Goal: Answer question/provide support: Share knowledge or assist other users

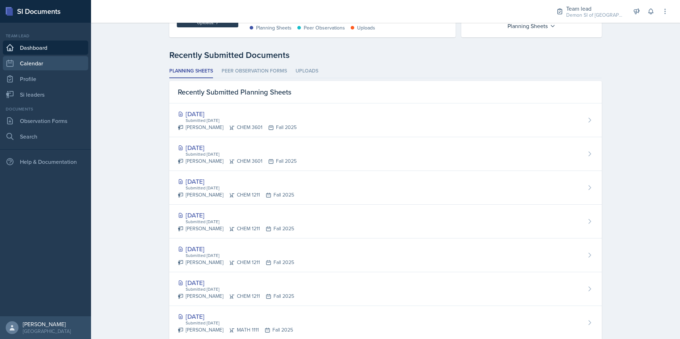
scroll to position [178, 0]
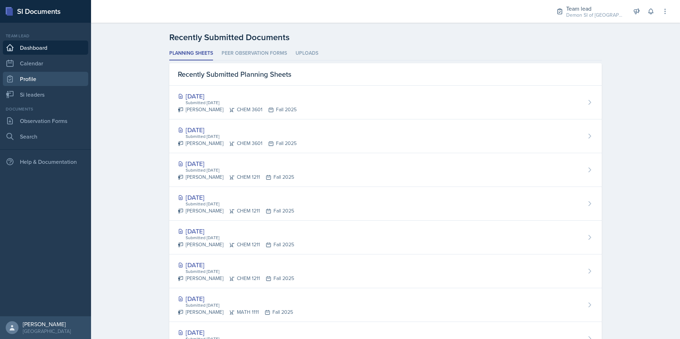
click at [39, 79] on link "Profile" at bounding box center [45, 79] width 85 height 14
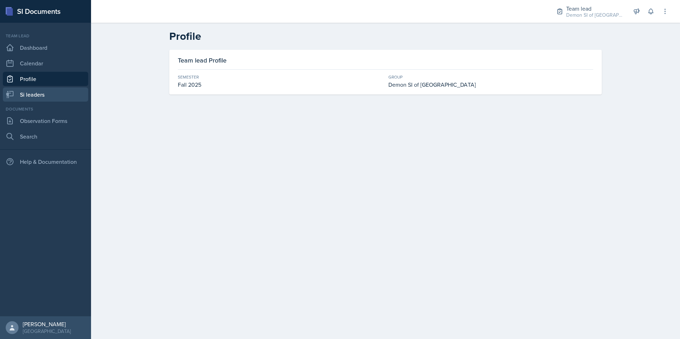
click at [48, 92] on link "Si leaders" at bounding box center [45, 94] width 85 height 14
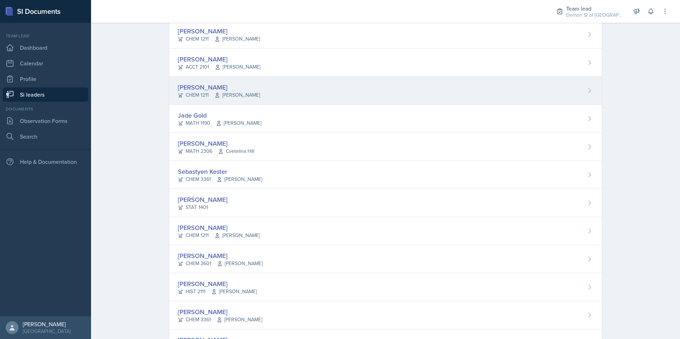
scroll to position [284, 0]
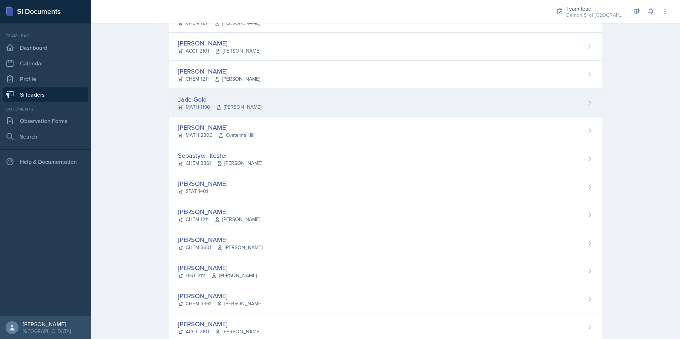
click at [203, 102] on div "Jade Gold" at bounding box center [220, 100] width 84 height 10
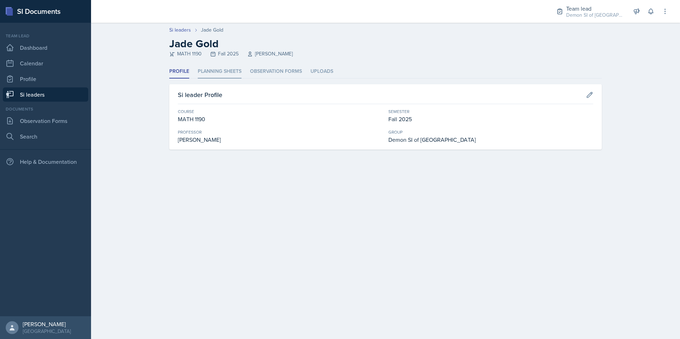
click at [214, 73] on li "Planning Sheets" at bounding box center [220, 72] width 44 height 14
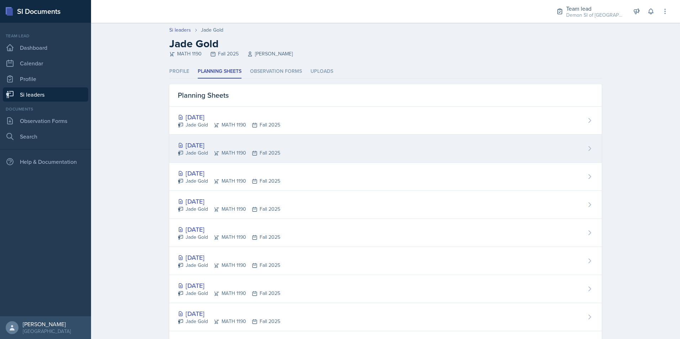
click at [236, 144] on div "[DATE]" at bounding box center [229, 145] width 102 height 10
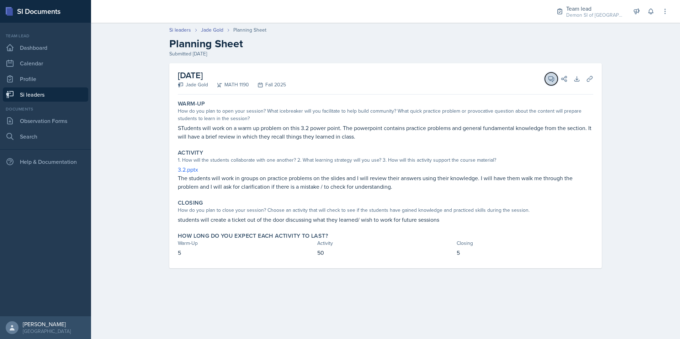
click at [553, 83] on button "View Comments" at bounding box center [551, 79] width 13 height 13
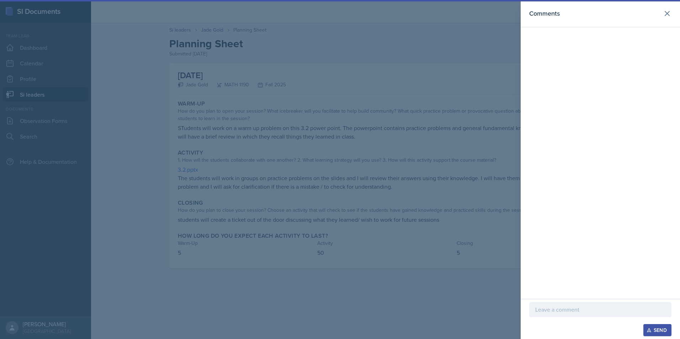
drag, startPoint x: 442, startPoint y: 99, endPoint x: 345, endPoint y: 116, distance: 98.2
click at [439, 99] on div at bounding box center [340, 169] width 680 height 339
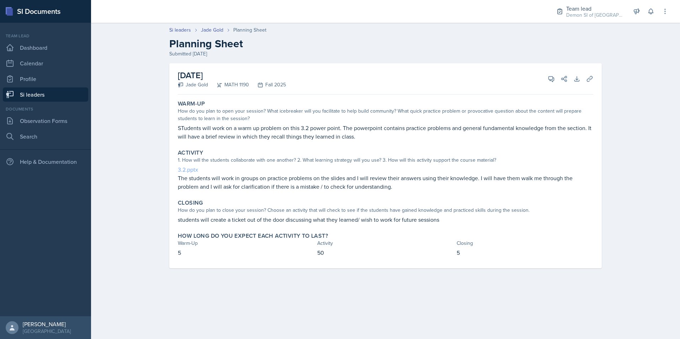
click at [185, 170] on link "3.2.pptx" at bounding box center [188, 170] width 20 height 8
click at [212, 31] on link "Jade Gold" at bounding box center [212, 29] width 22 height 7
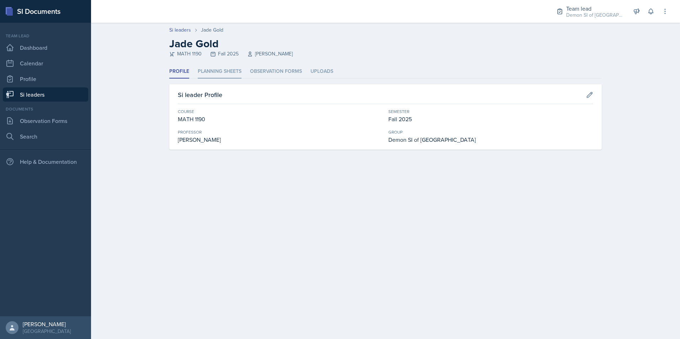
drag, startPoint x: 210, startPoint y: 65, endPoint x: 215, endPoint y: 77, distance: 12.6
click at [211, 66] on li "Planning Sheets" at bounding box center [220, 72] width 44 height 14
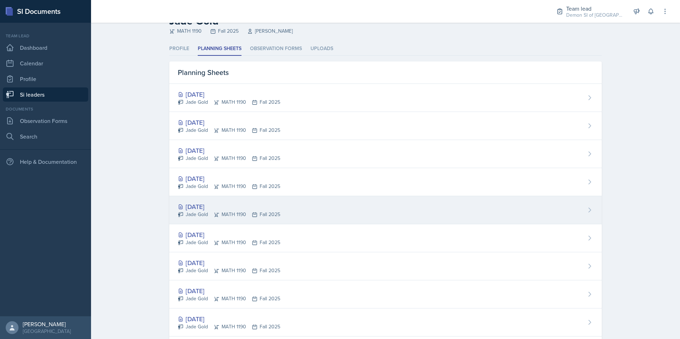
scroll to position [36, 0]
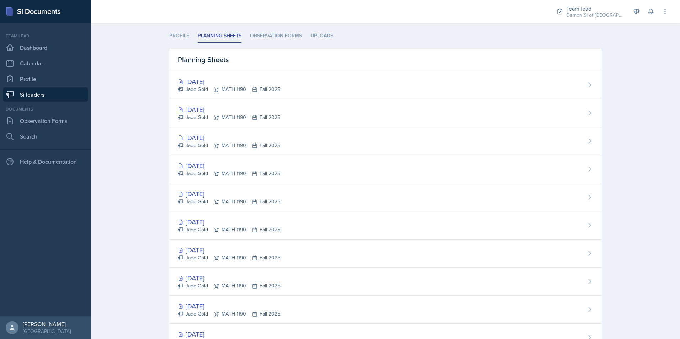
click at [209, 154] on div "[DATE] Jade Gold MATH 1190 Fall 2025" at bounding box center [385, 141] width 432 height 28
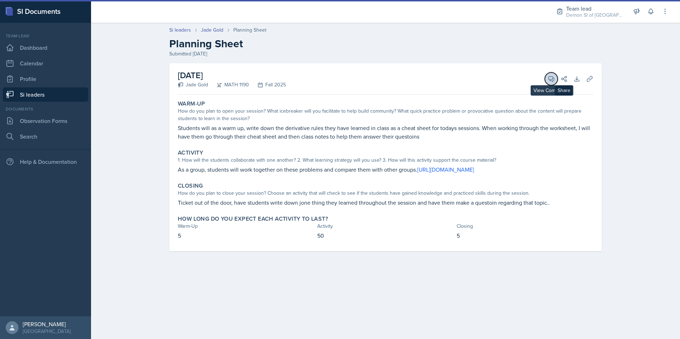
click at [548, 75] on button "View Comments" at bounding box center [551, 79] width 13 height 13
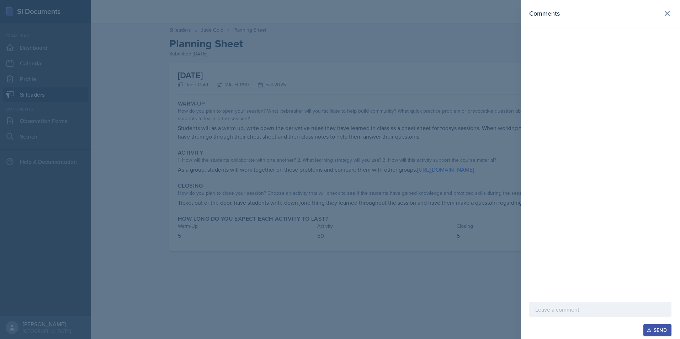
click at [328, 70] on div at bounding box center [340, 169] width 680 height 339
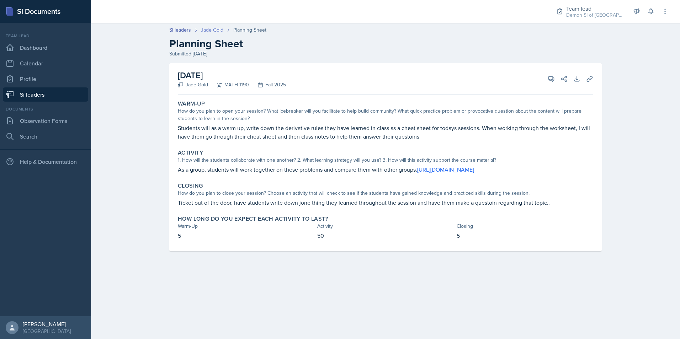
click at [210, 31] on link "Jade Gold" at bounding box center [212, 29] width 22 height 7
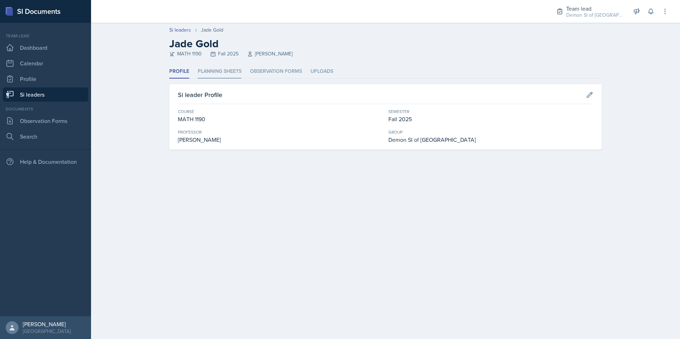
click at [220, 66] on li "Planning Sheets" at bounding box center [220, 72] width 44 height 14
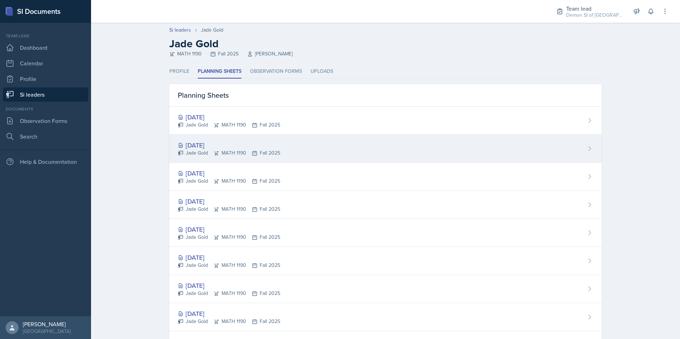
click at [238, 146] on div "[DATE]" at bounding box center [229, 145] width 102 height 10
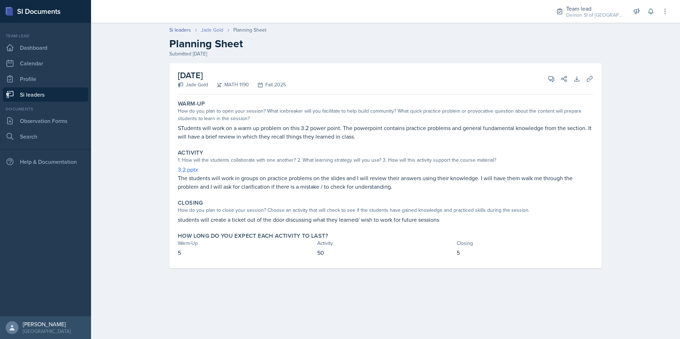
click at [220, 30] on link "Jade Gold" at bounding box center [212, 29] width 22 height 7
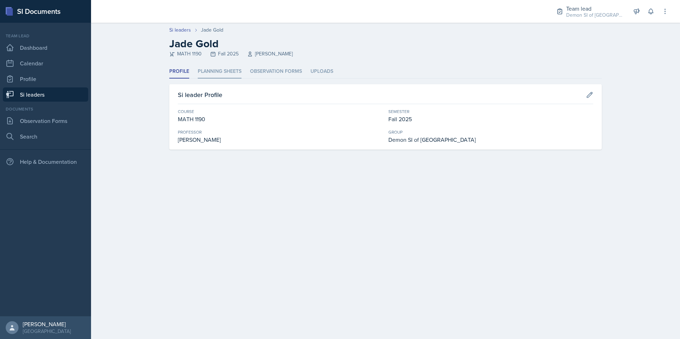
click at [204, 70] on li "Planning Sheets" at bounding box center [220, 72] width 44 height 14
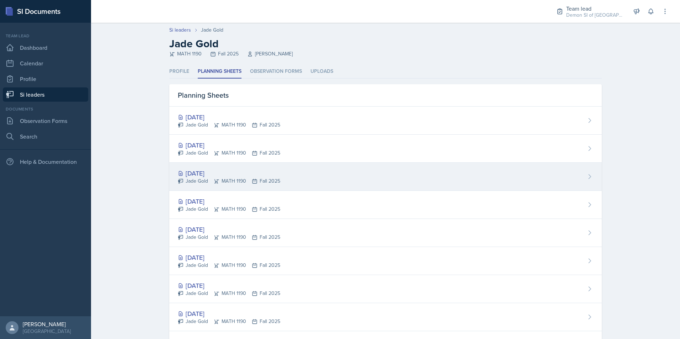
click at [207, 180] on div "Jade Gold MATH 1190 Fall 2025" at bounding box center [229, 180] width 102 height 7
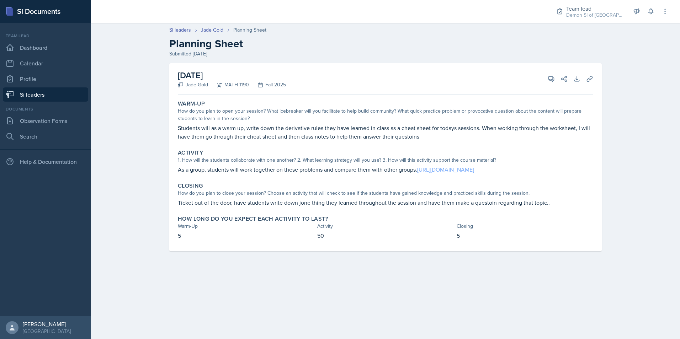
click at [441, 169] on link "[URL][DOMAIN_NAME]" at bounding box center [445, 170] width 57 height 8
drag, startPoint x: 302, startPoint y: 205, endPoint x: 419, endPoint y: 186, distance: 118.4
click at [419, 186] on div "Closing How do you plan to close your session? Choose an activity that will che…" at bounding box center [385, 195] width 421 height 30
drag, startPoint x: 419, startPoint y: 186, endPoint x: 449, endPoint y: 84, distance: 107.3
click at [449, 84] on div "[DATE] Jade Gold MATH 1190 Fall 2025 View Comments Comments Send Share Download…" at bounding box center [385, 78] width 415 height 31
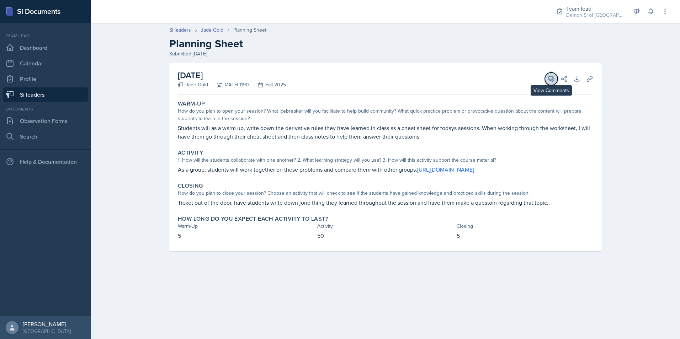
click at [551, 79] on icon at bounding box center [551, 78] width 5 height 5
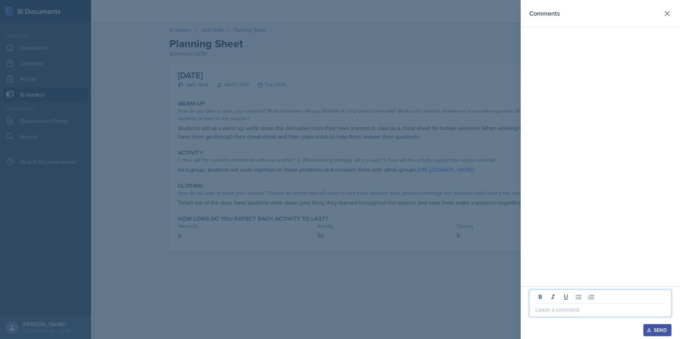
click at [560, 311] on p at bounding box center [600, 309] width 130 height 9
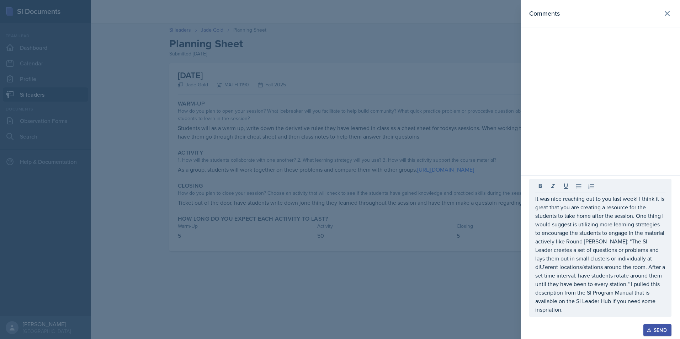
drag, startPoint x: 538, startPoint y: 315, endPoint x: 517, endPoint y: 244, distance: 74.3
click at [512, 245] on div at bounding box center [340, 169] width 680 height 339
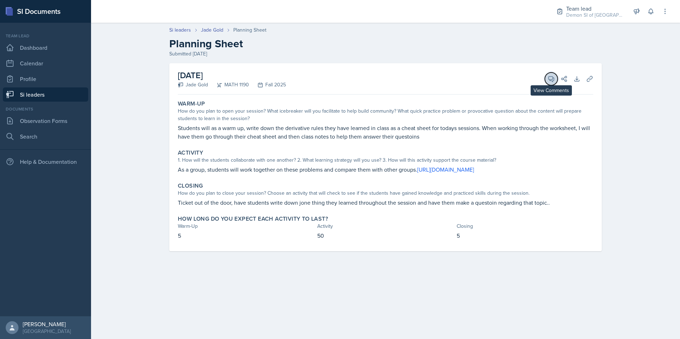
click at [545, 78] on button "View Comments" at bounding box center [551, 79] width 13 height 13
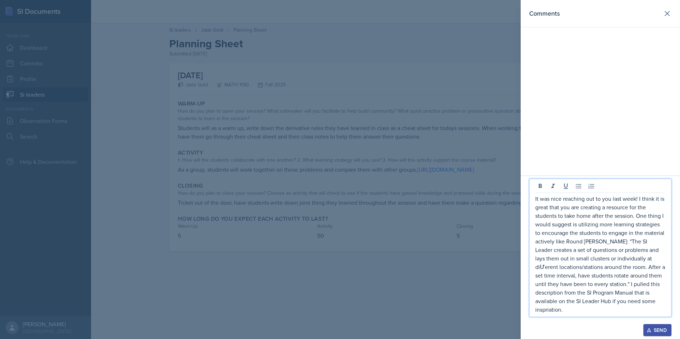
drag, startPoint x: 548, startPoint y: 277, endPoint x: 550, endPoint y: 269, distance: 8.3
click at [548, 275] on p "diƯerent locations/stations around the room. After a set time interval, have st…" at bounding box center [600, 271] width 130 height 17
drag, startPoint x: 549, startPoint y: 267, endPoint x: 552, endPoint y: 264, distance: 4.1
click at [575, 305] on p "until they have been to every station." I pulled this description from the SI P…" at bounding box center [600, 297] width 130 height 34
click at [565, 308] on p "until they have been to every station." I pulled this description from the SI P…" at bounding box center [600, 297] width 130 height 34
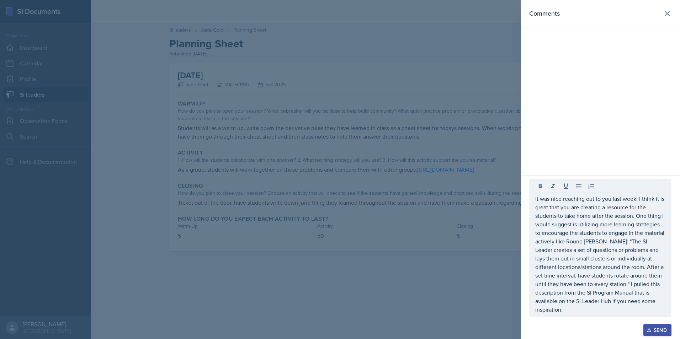
click at [656, 329] on div "Send" at bounding box center [657, 331] width 19 height 6
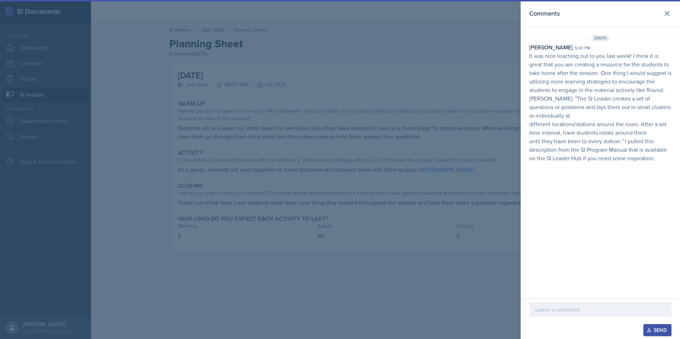
drag, startPoint x: 433, startPoint y: 124, endPoint x: 435, endPoint y: 119, distance: 4.9
click at [433, 123] on div at bounding box center [340, 169] width 680 height 339
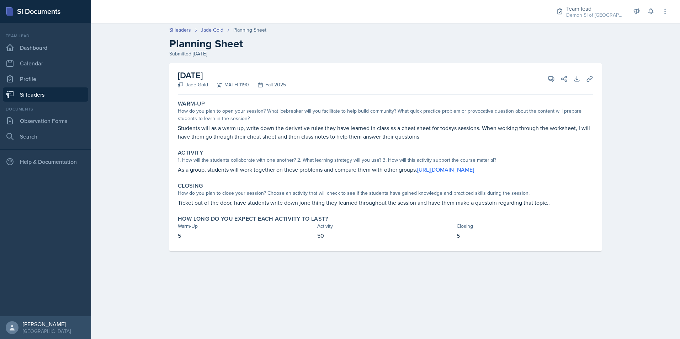
click at [191, 25] on header "Si leaders Jade Gold Planning Sheet Planning Sheet Submitted [DATE]" at bounding box center [385, 42] width 589 height 46
click at [184, 30] on link "Si leaders" at bounding box center [180, 29] width 22 height 7
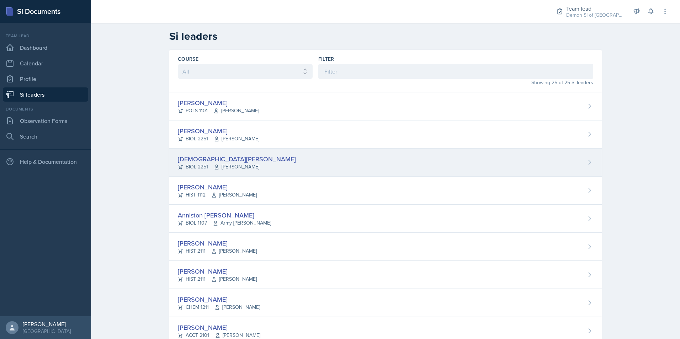
click at [204, 152] on div "[DEMOGRAPHIC_DATA][PERSON_NAME] BIOL 2251 Muna Elhassey" at bounding box center [385, 163] width 432 height 28
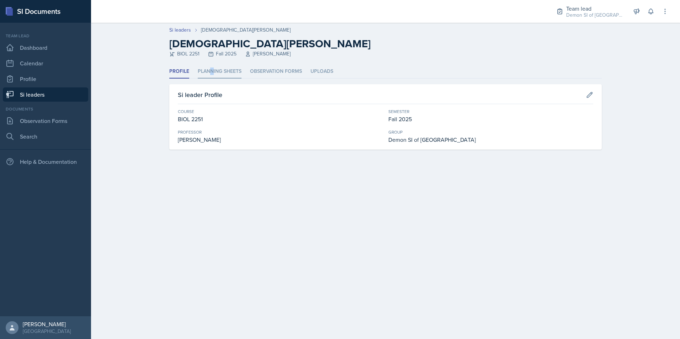
drag, startPoint x: 212, startPoint y: 78, endPoint x: 214, endPoint y: 73, distance: 5.9
click at [214, 73] on li "Planning Sheets" at bounding box center [220, 72] width 44 height 14
